Goal: Information Seeking & Learning: Learn about a topic

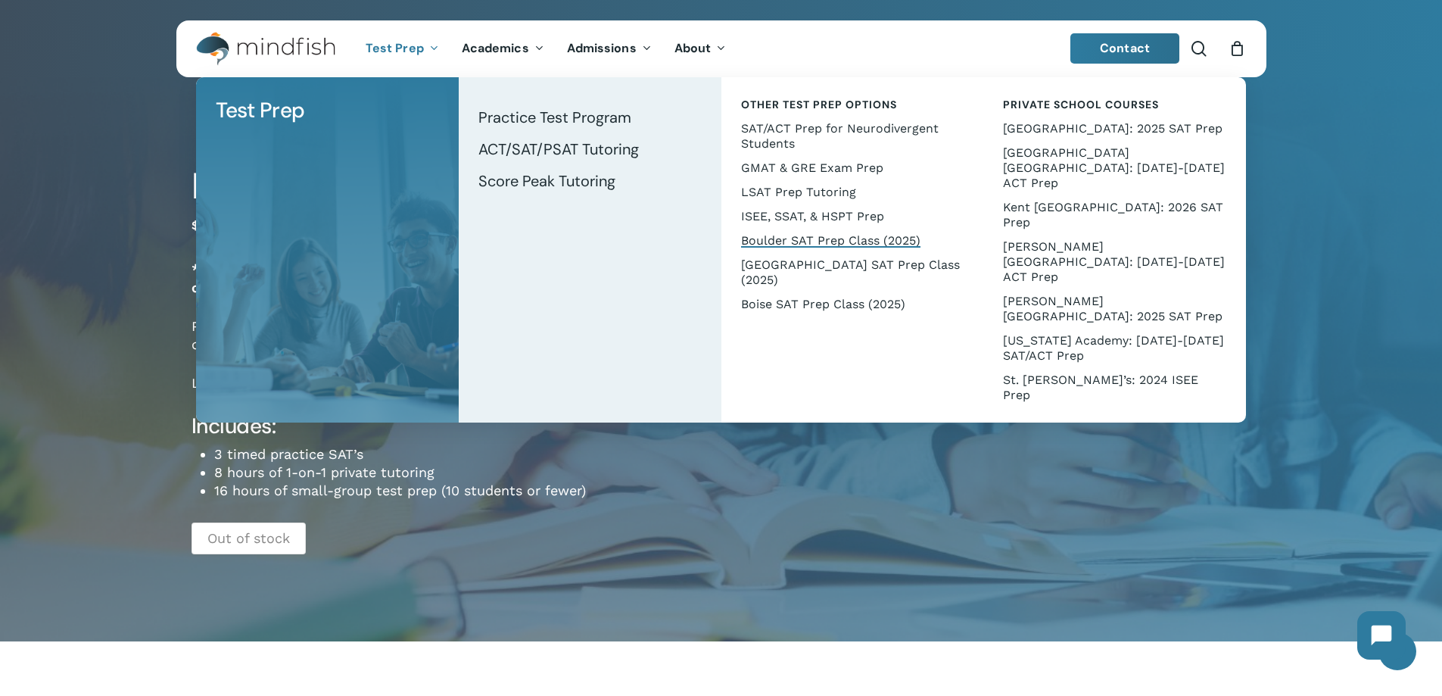
click at [404, 54] on span "Test Prep" at bounding box center [395, 48] width 58 height 16
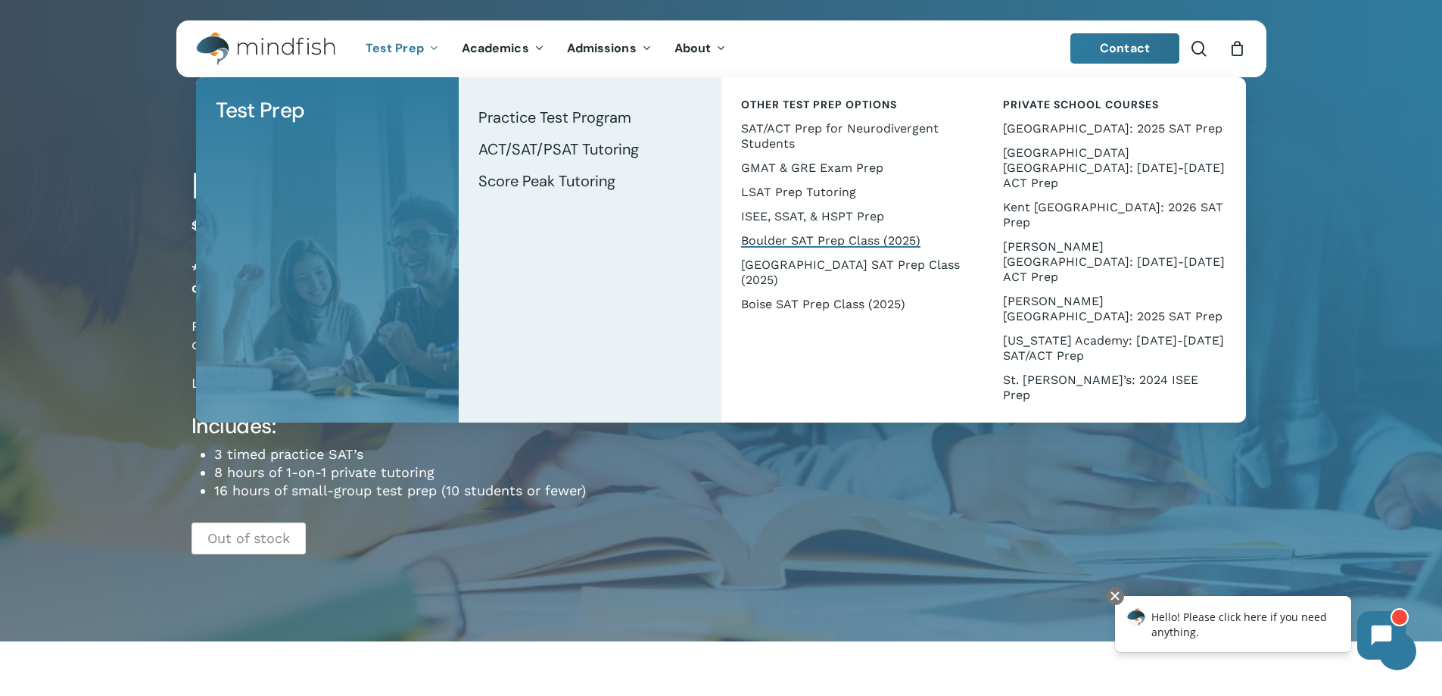
click at [791, 107] on span "Other Test Prep Options" at bounding box center [819, 105] width 156 height 14
